Goal: Check status: Check status

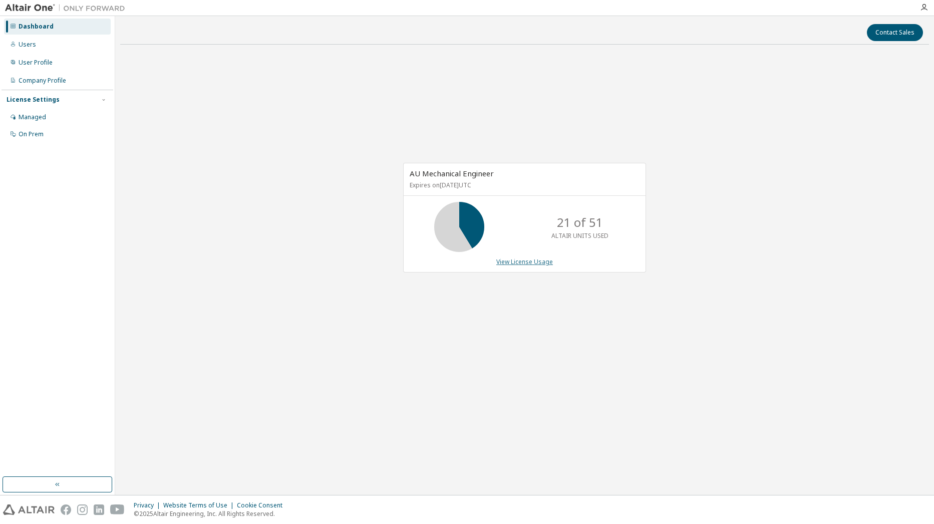
click at [515, 264] on link "View License Usage" at bounding box center [524, 261] width 57 height 9
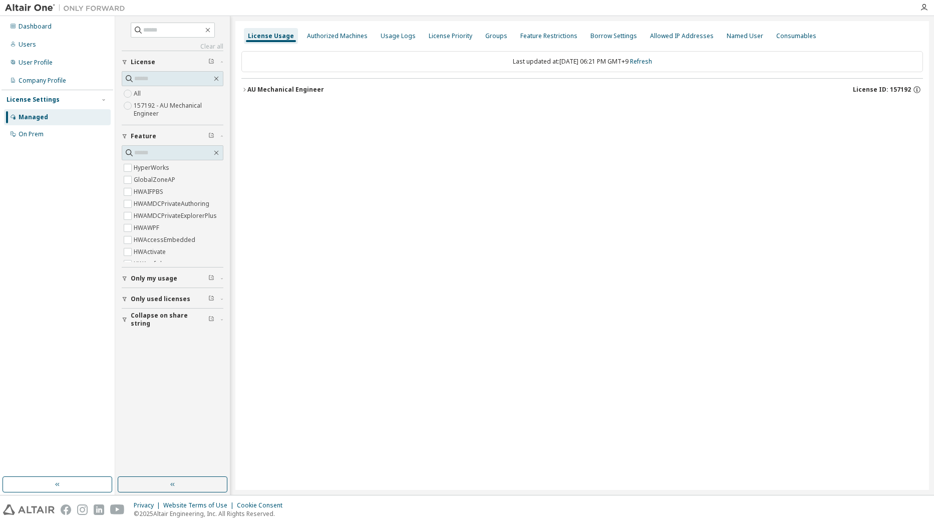
drag, startPoint x: 603, startPoint y: 261, endPoint x: 584, endPoint y: 256, distance: 19.2
click at [603, 261] on div "License Usage Authorized Machines Usage Logs License Priority Groups Feature Re…" at bounding box center [581, 255] width 693 height 469
click at [244, 89] on icon "button" at bounding box center [244, 90] width 6 height 6
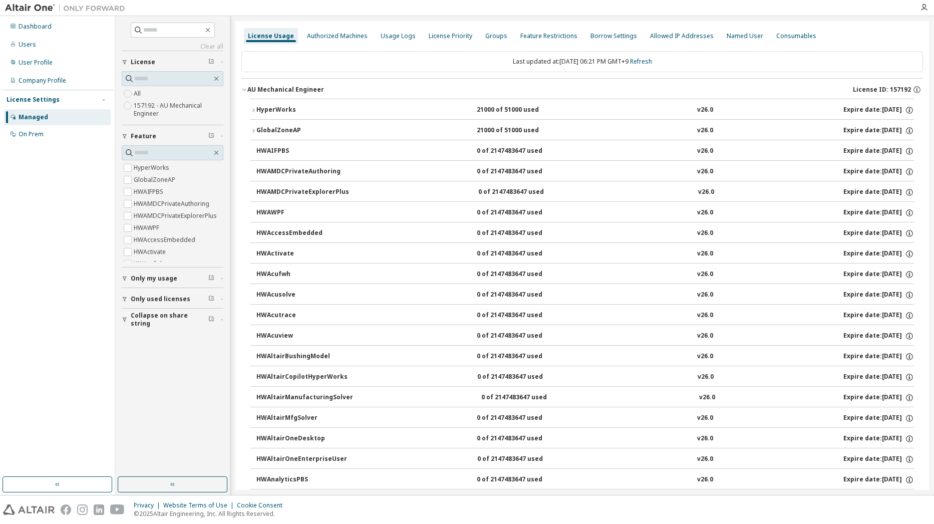
click at [252, 107] on button "HyperWorks 21000 of 51000 used v26.0 Expire date: [DATE]" at bounding box center [581, 110] width 663 height 22
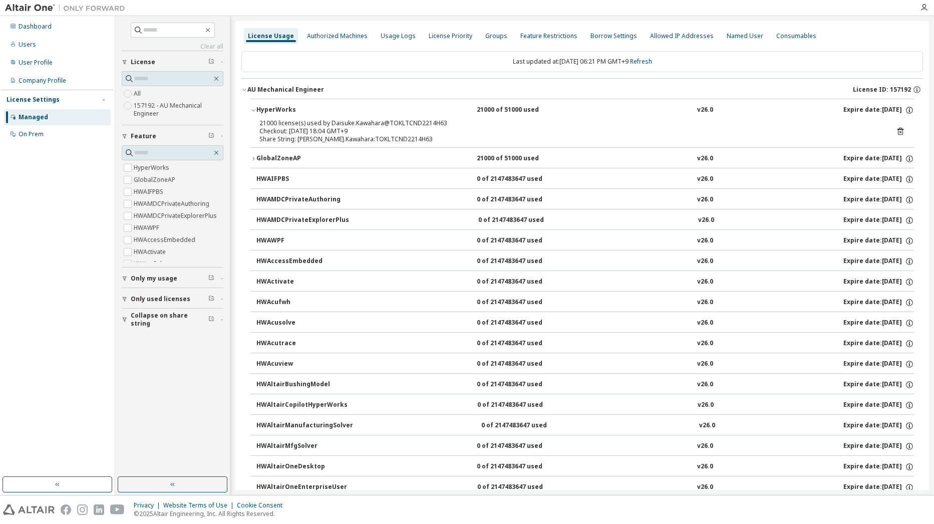
click at [253, 112] on icon "button" at bounding box center [253, 110] width 6 height 6
